Goal: Task Accomplishment & Management: Manage account settings

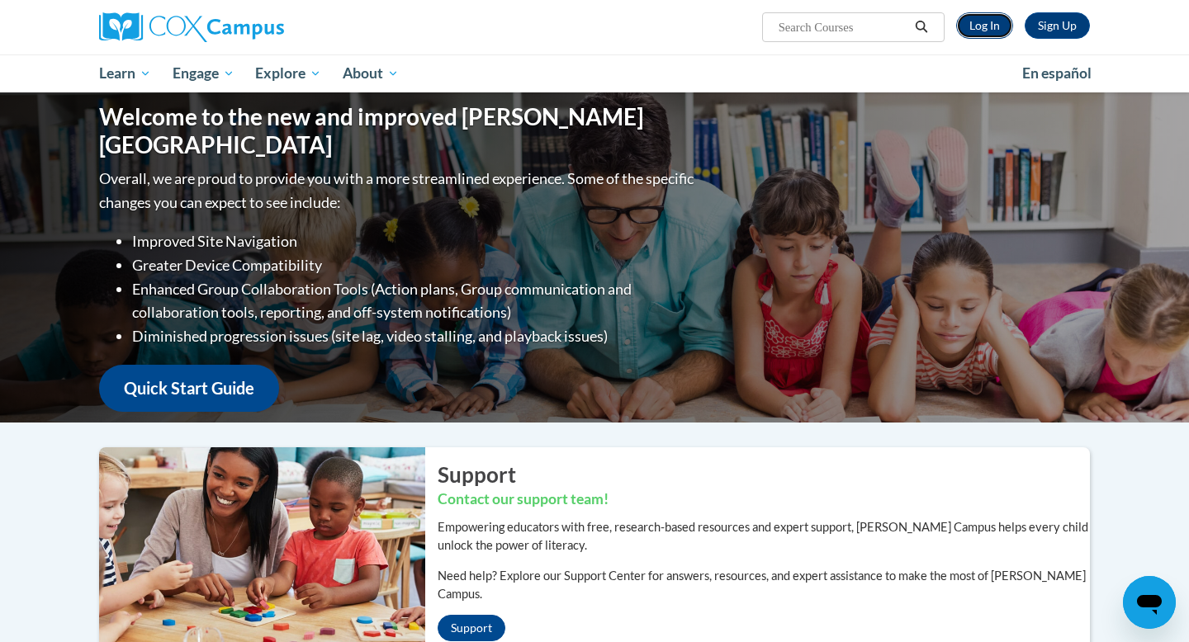
click at [984, 26] on link "Log In" at bounding box center [984, 25] width 57 height 26
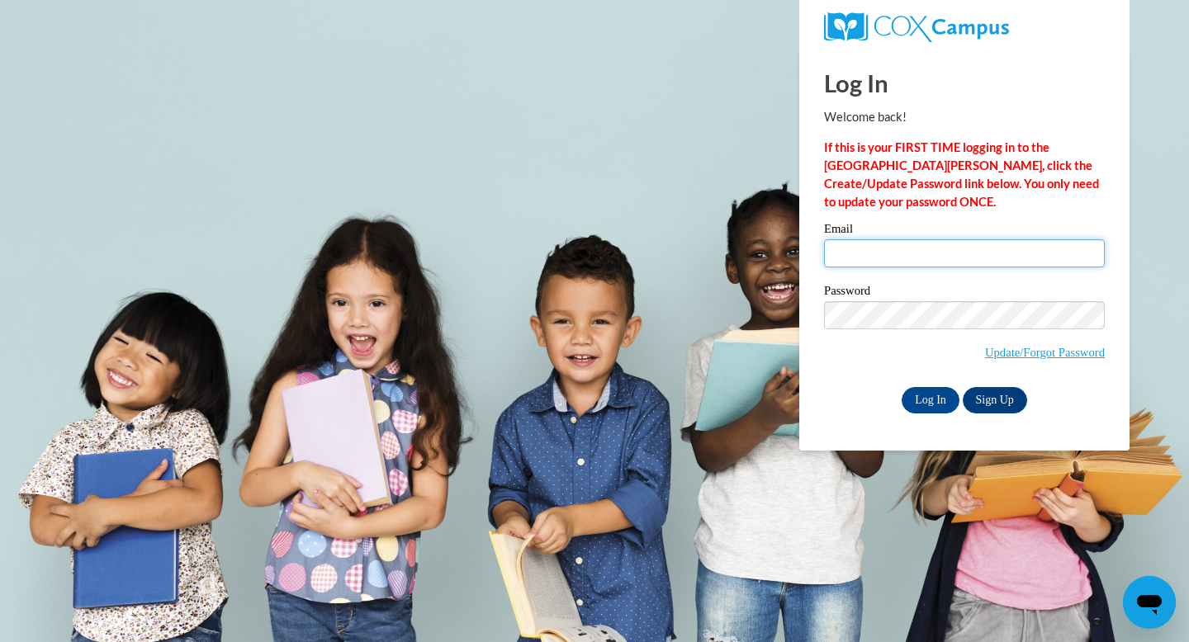
click at [879, 249] on input "Email" at bounding box center [964, 253] width 281 height 28
type input "[EMAIL_ADDRESS][DOMAIN_NAME]"
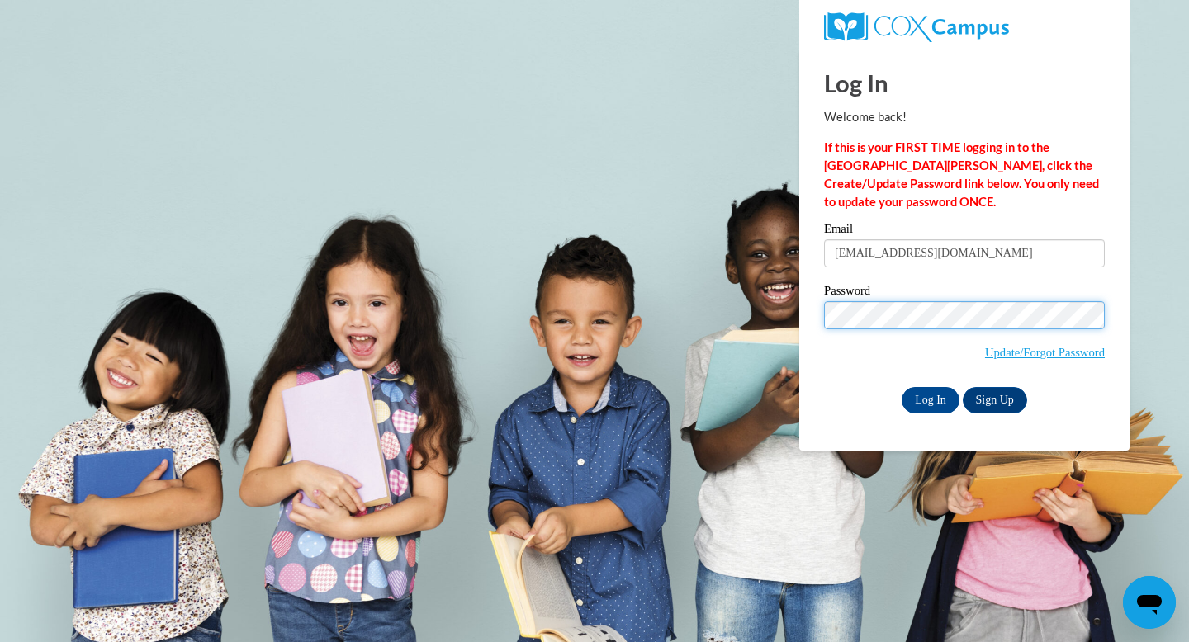
click at [902, 387] on input "Log In" at bounding box center [931, 400] width 58 height 26
